Goal: Task Accomplishment & Management: Manage account settings

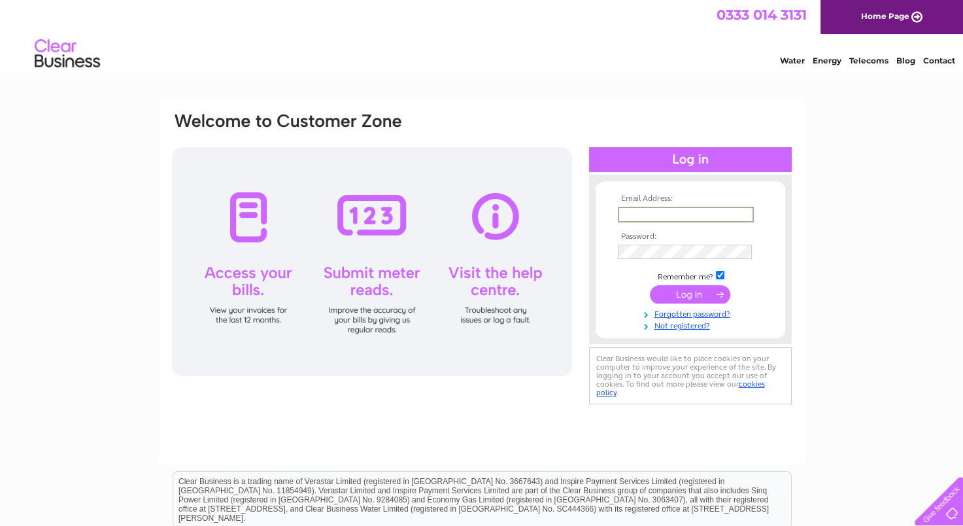
click at [651, 213] on input "text" at bounding box center [686, 215] width 136 height 16
type input "[PERSON_NAME][EMAIL_ADDRESS][PERSON_NAME][DOMAIN_NAME]"
click at [650, 284] on input "submit" at bounding box center [690, 293] width 80 height 18
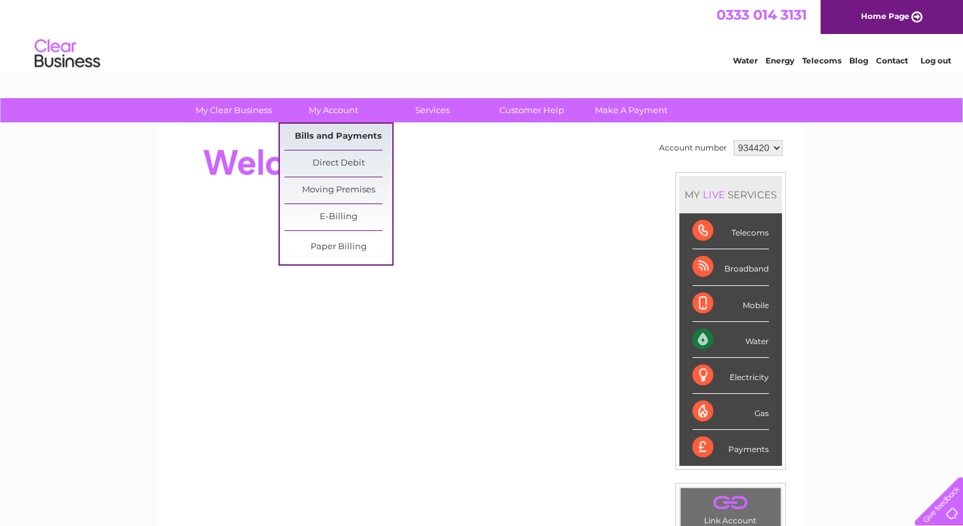
click at [347, 134] on link "Bills and Payments" at bounding box center [338, 137] width 108 height 26
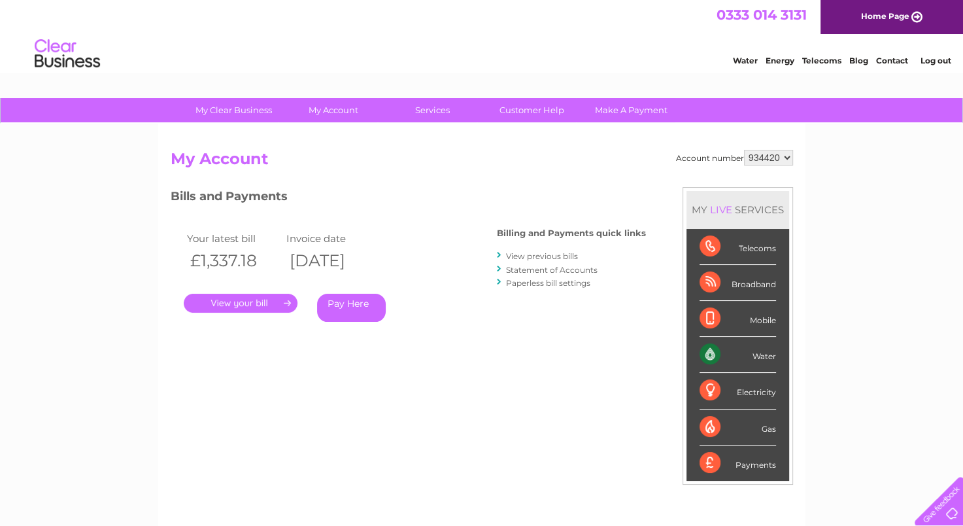
click at [285, 303] on link "." at bounding box center [241, 303] width 114 height 19
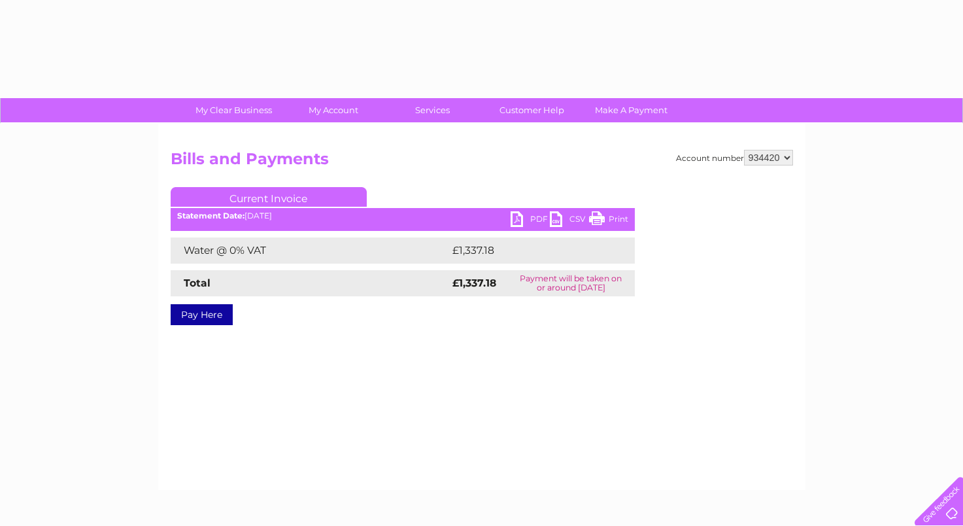
click at [285, 303] on div "Pay Here" at bounding box center [403, 308] width 464 height 24
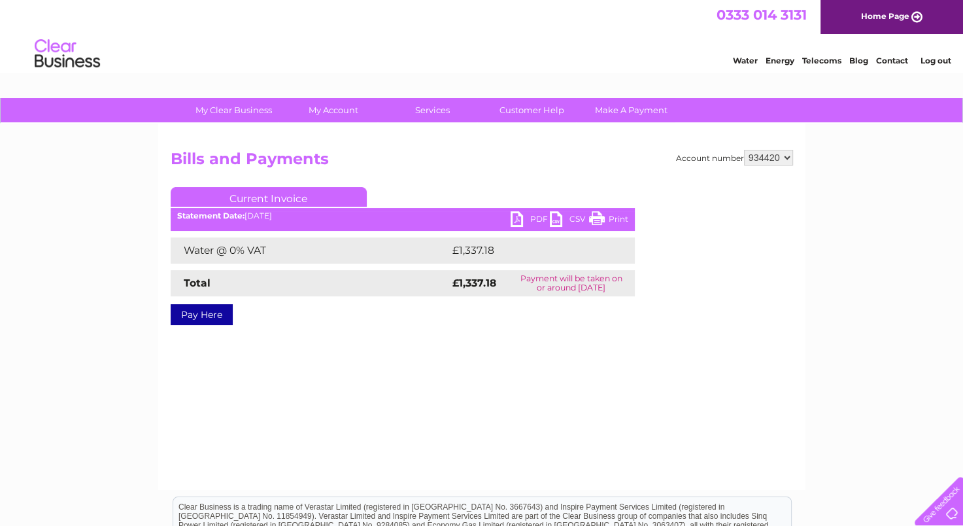
click at [535, 220] on link "PDF" at bounding box center [530, 220] width 39 height 19
